Goal: Use online tool/utility: Utilize a website feature to perform a specific function

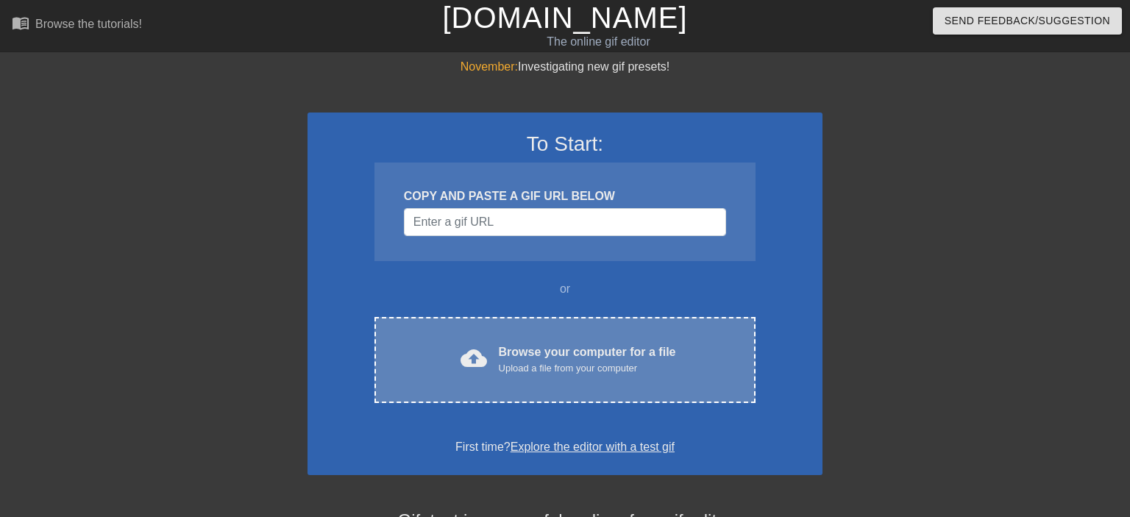
click at [496, 343] on div "cloud_upload Browse your computer for a file Upload a file from your computer C…" at bounding box center [565, 360] width 381 height 86
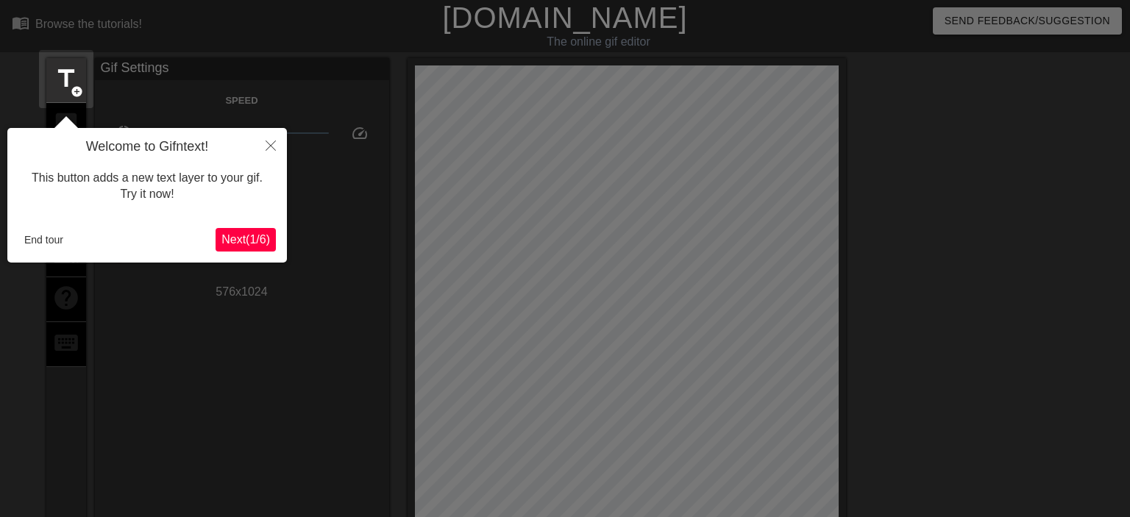
click at [262, 241] on span "Next ( 1 / 6 )" at bounding box center [246, 239] width 49 height 13
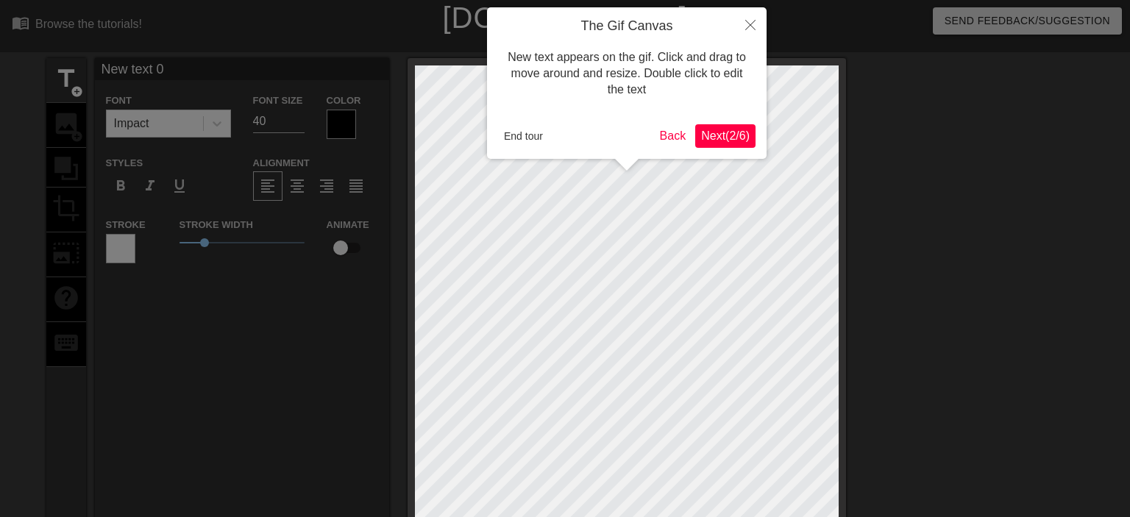
click at [723, 146] on button "Next ( 2 / 6 )" at bounding box center [726, 136] width 60 height 24
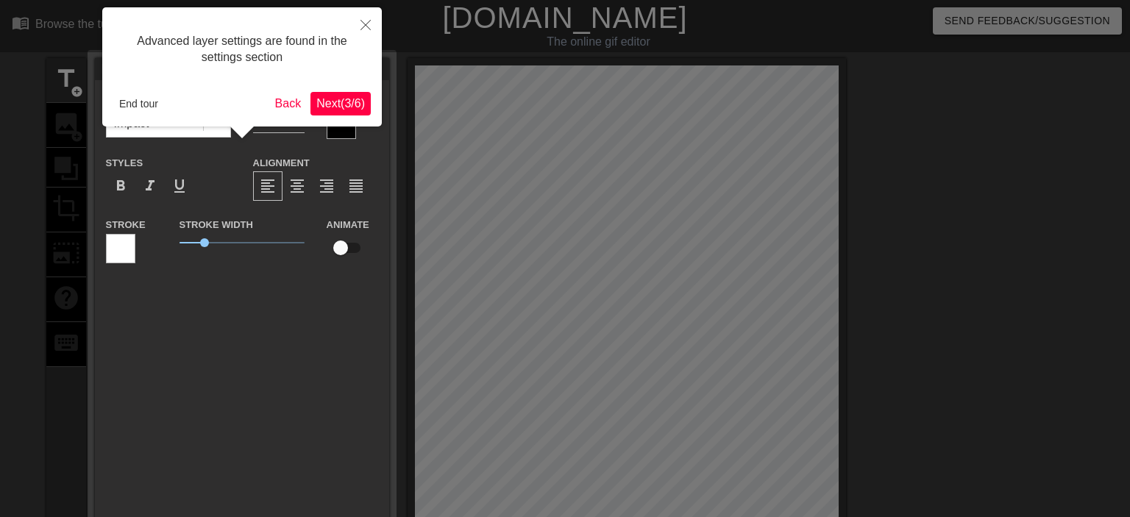
scroll to position [35, 0]
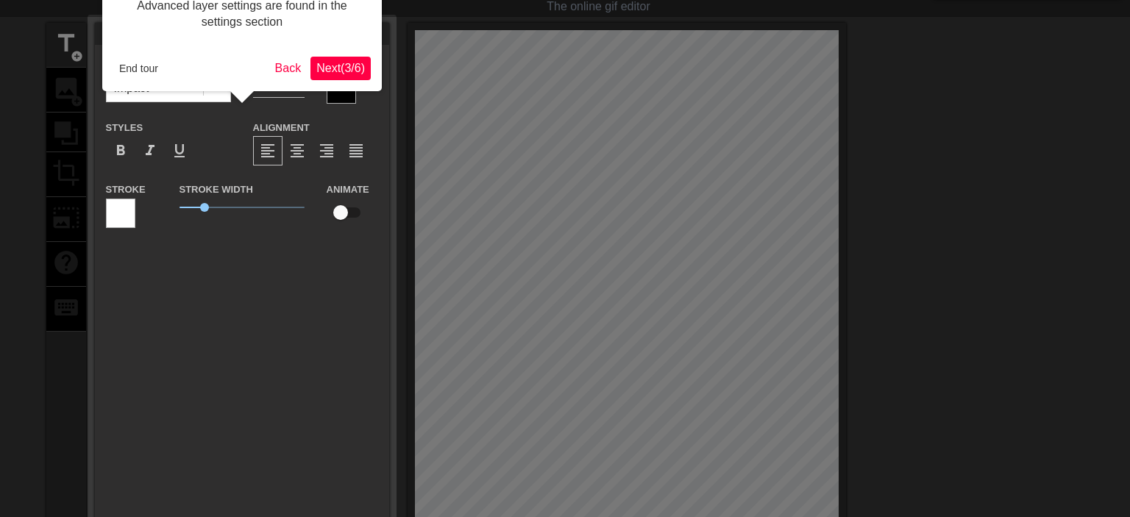
click at [367, 71] on button "Next ( 3 / 6 )" at bounding box center [341, 69] width 60 height 24
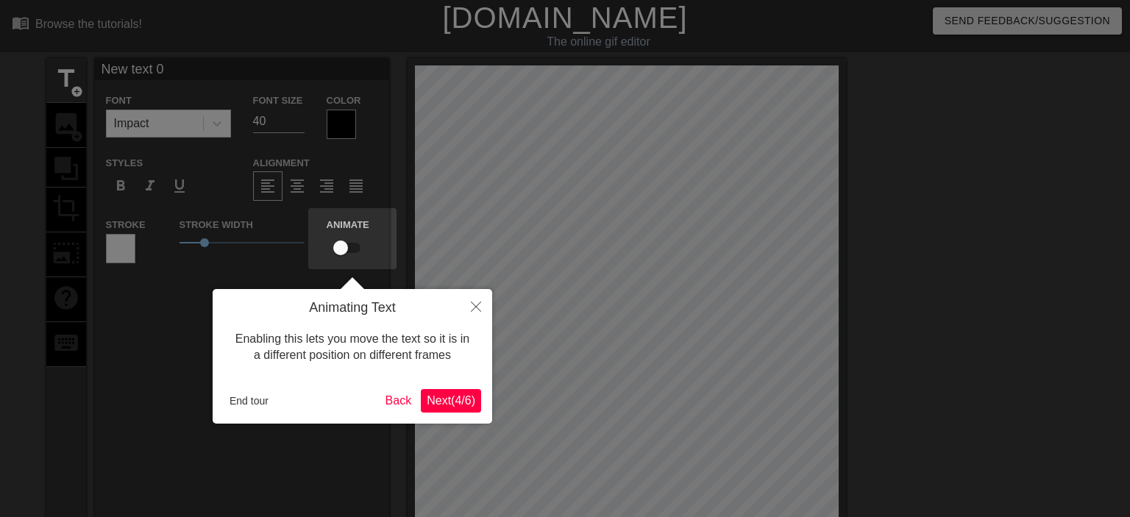
click at [475, 396] on span "Next ( 4 / 6 )" at bounding box center [451, 400] width 49 height 13
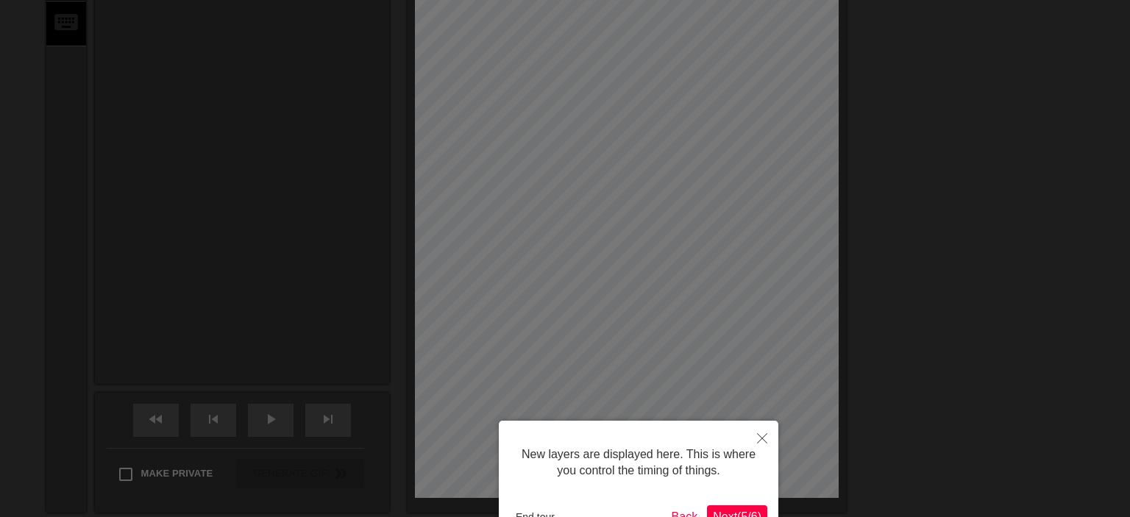
scroll to position [416, 0]
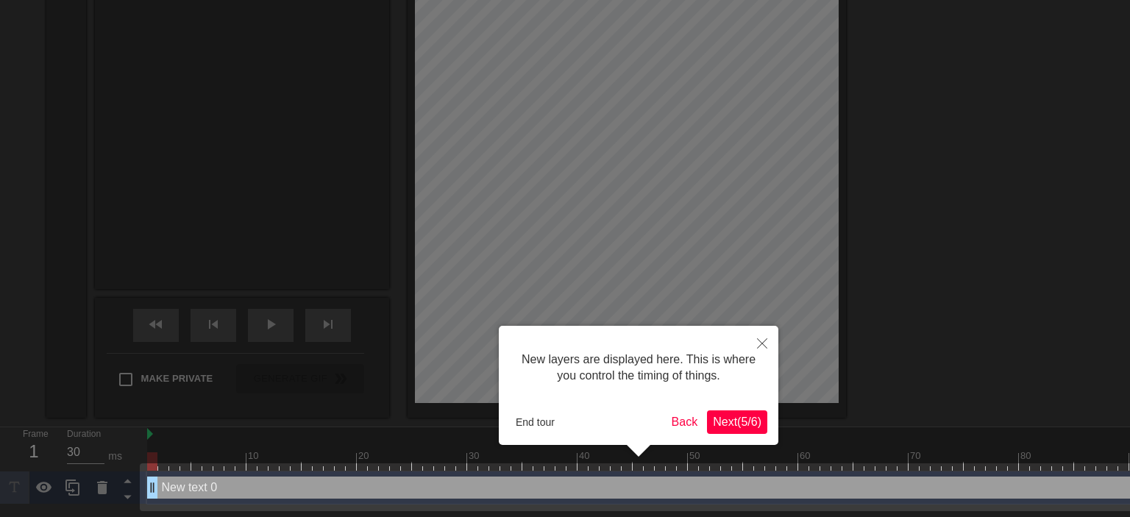
click at [737, 434] on div "New layers are displayed here. This is where you control the timing of things. …" at bounding box center [639, 385] width 280 height 119
click at [737, 428] on span "Next ( 5 / 6 )" at bounding box center [737, 422] width 49 height 13
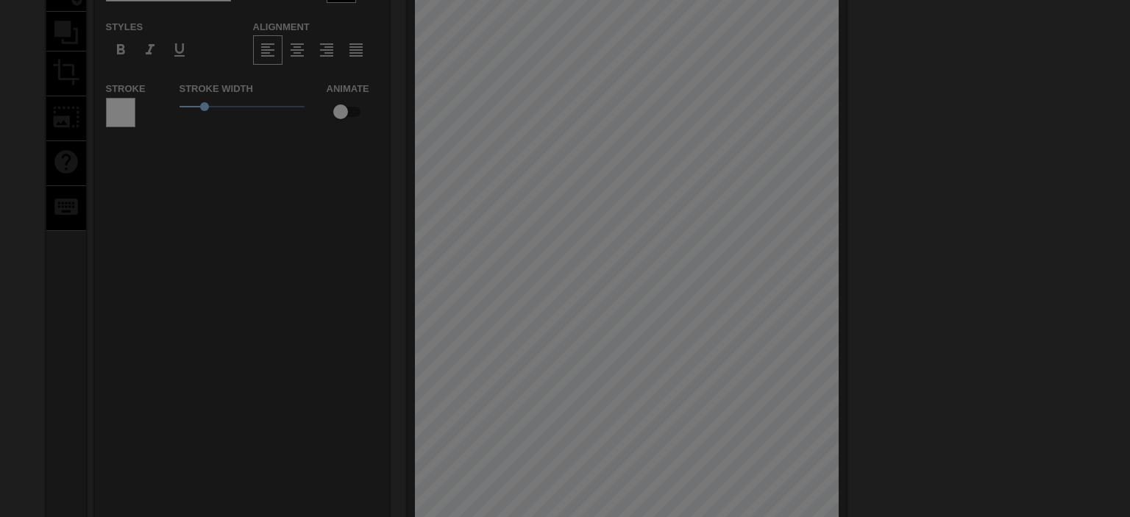
scroll to position [233, 0]
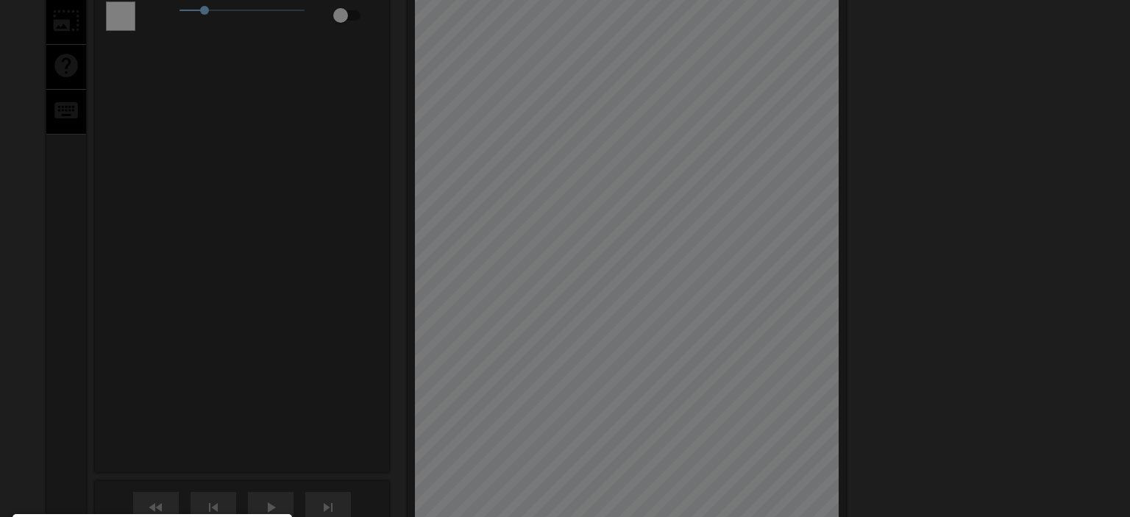
click at [626, 213] on div at bounding box center [565, 231] width 1130 height 928
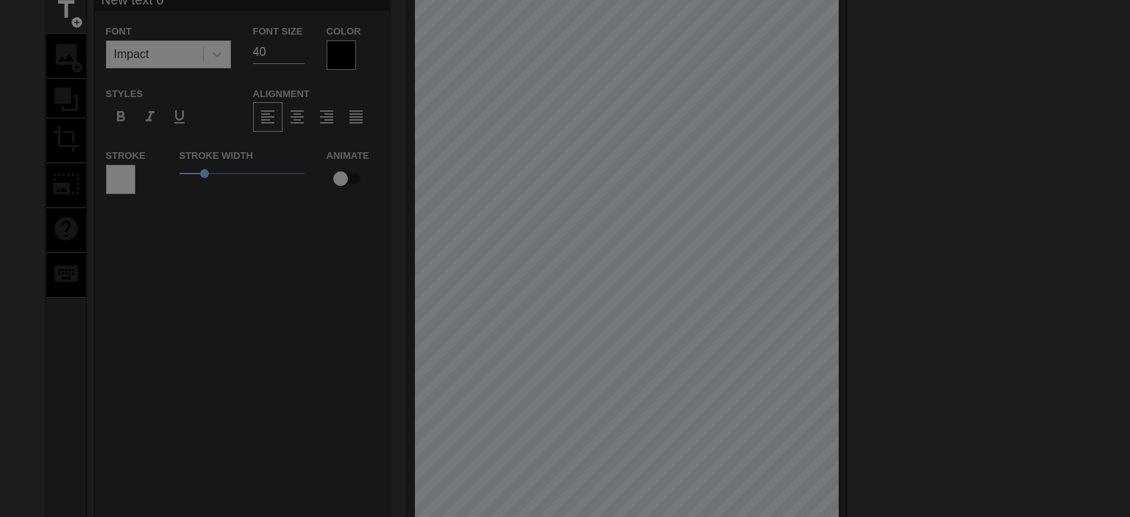
scroll to position [155, 0]
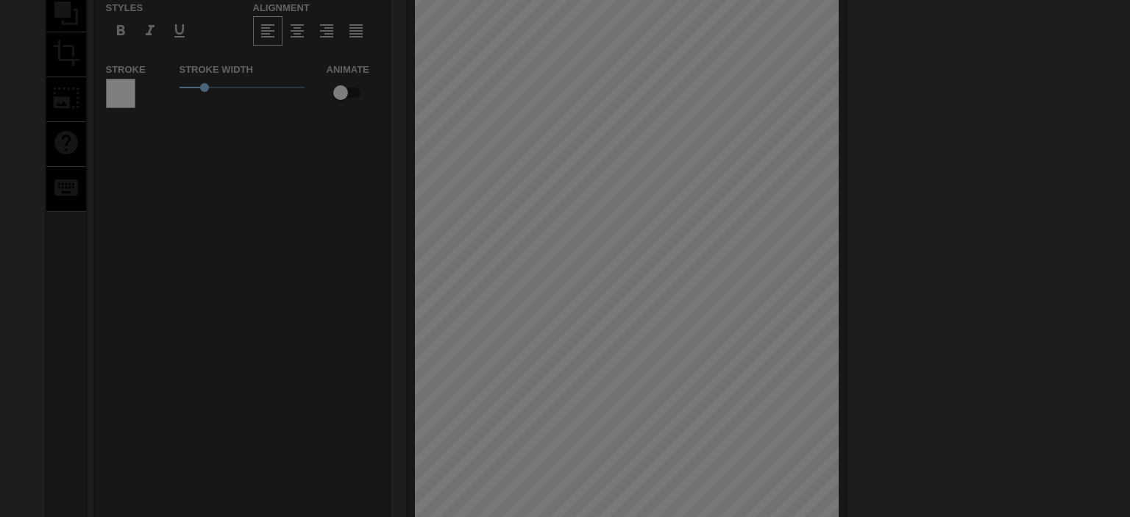
drag, startPoint x: 604, startPoint y: 291, endPoint x: 551, endPoint y: 279, distance: 53.7
click at [484, 285] on div at bounding box center [565, 309] width 1130 height 928
drag, startPoint x: 620, startPoint y: 279, endPoint x: 664, endPoint y: 151, distance: 135.2
click at [664, 151] on div at bounding box center [565, 309] width 1130 height 928
click at [641, 267] on div at bounding box center [565, 309] width 1130 height 928
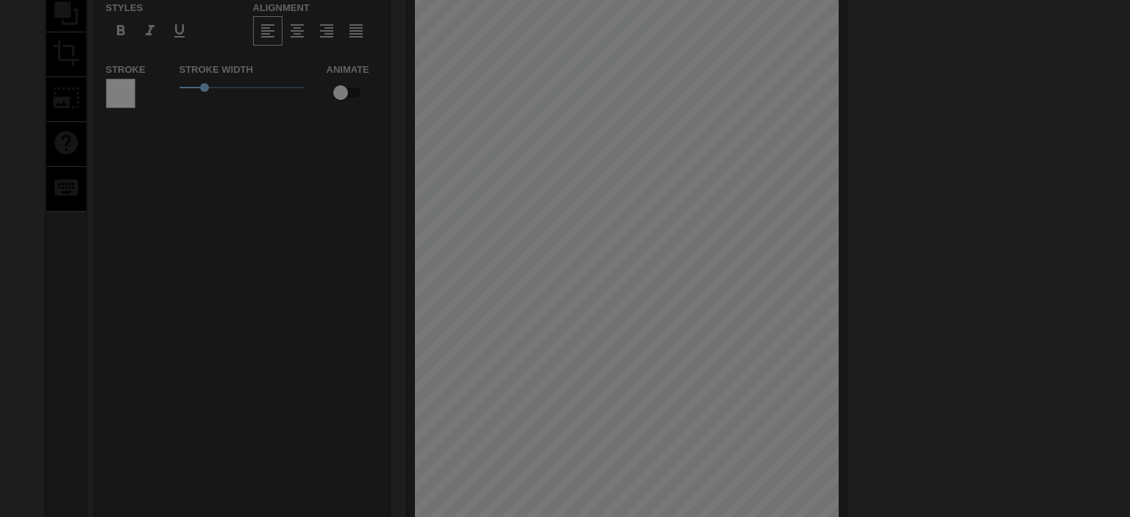
click at [629, 289] on div at bounding box center [565, 309] width 1130 height 928
